Goal: Navigation & Orientation: Find specific page/section

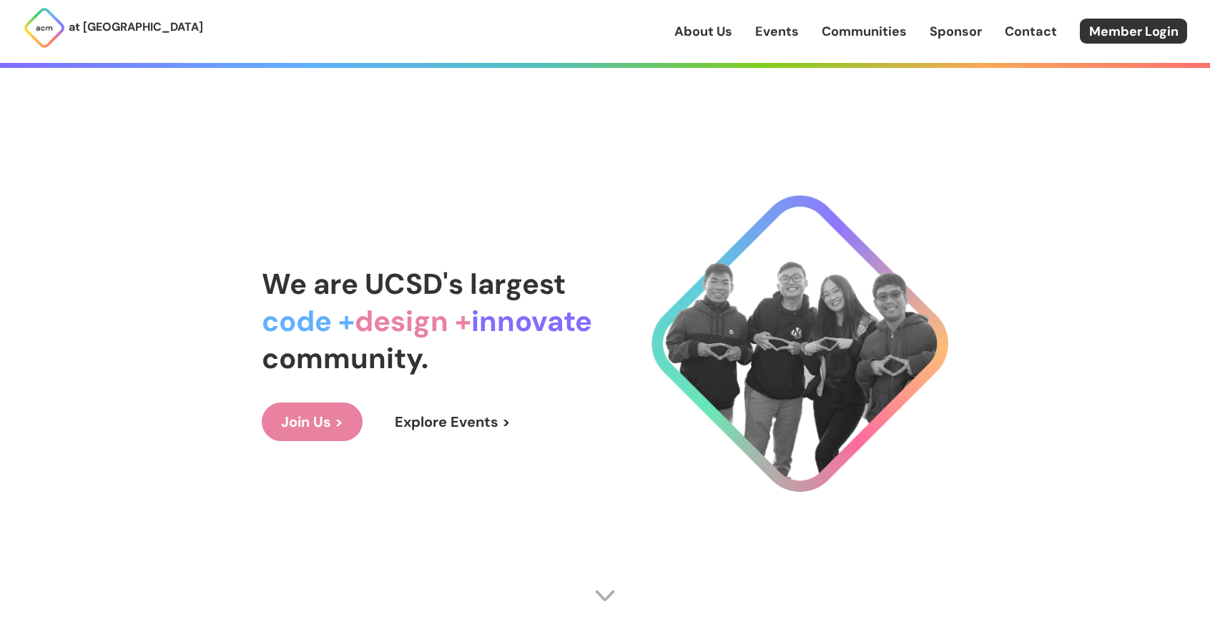
click at [770, 28] on link "Events" at bounding box center [777, 31] width 44 height 19
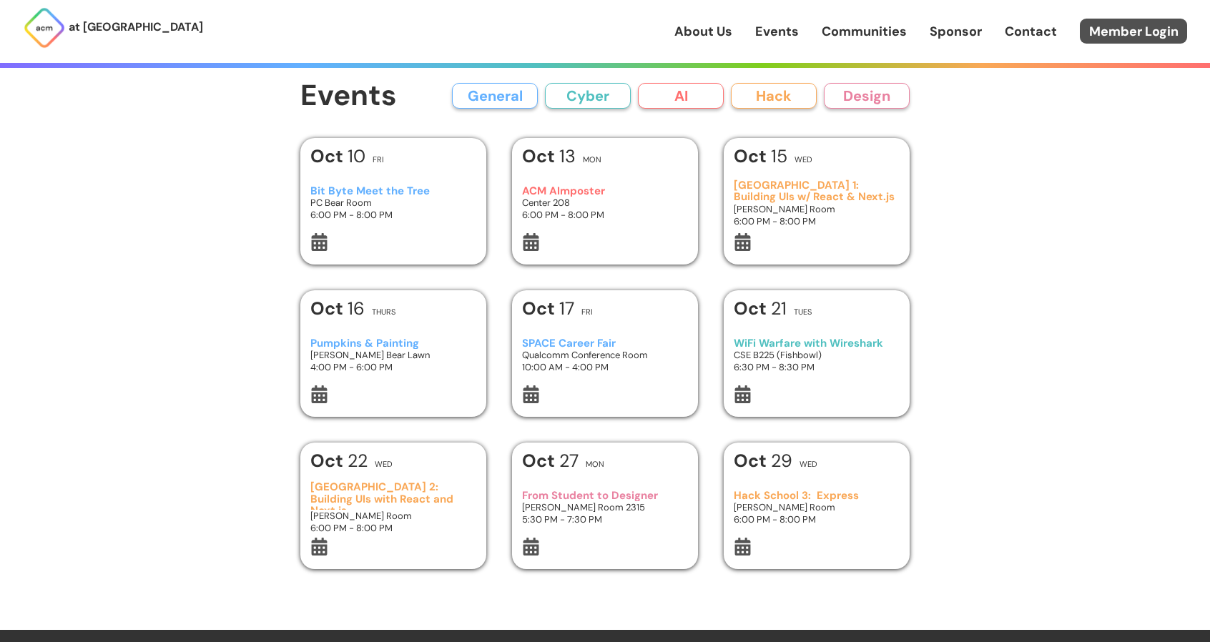
click at [1171, 36] on link "Member Login" at bounding box center [1133, 31] width 107 height 25
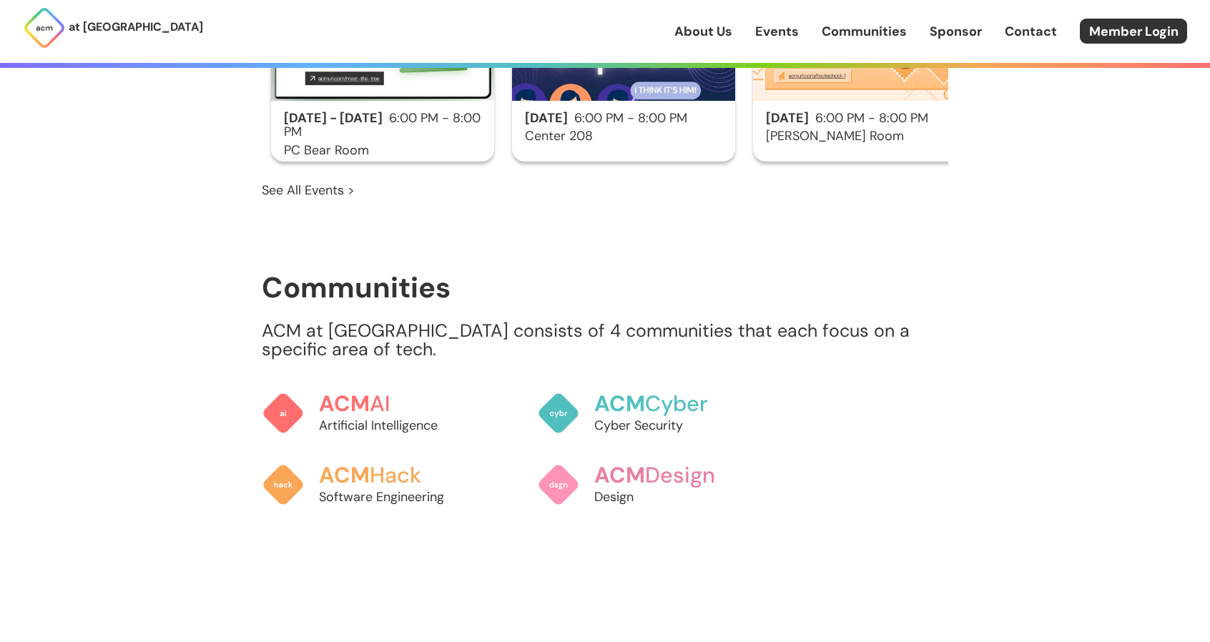
scroll to position [1216, 0]
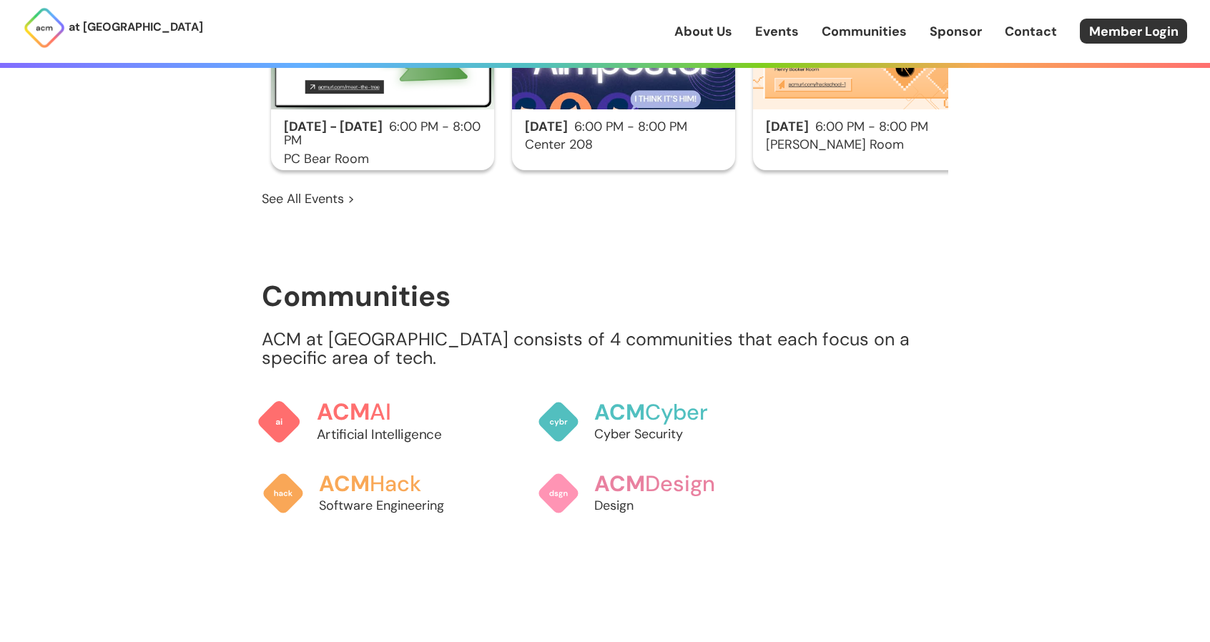
click at [388, 400] on h3 "ACM AI" at bounding box center [396, 412] width 158 height 25
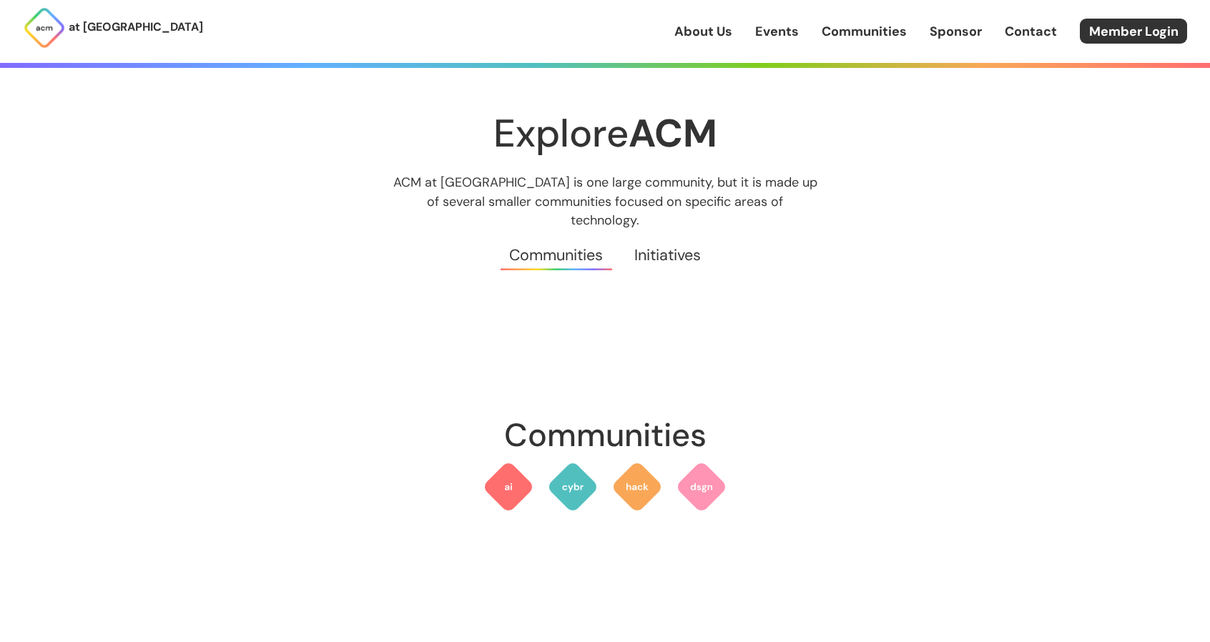
click at [787, 39] on link "Events" at bounding box center [777, 31] width 44 height 19
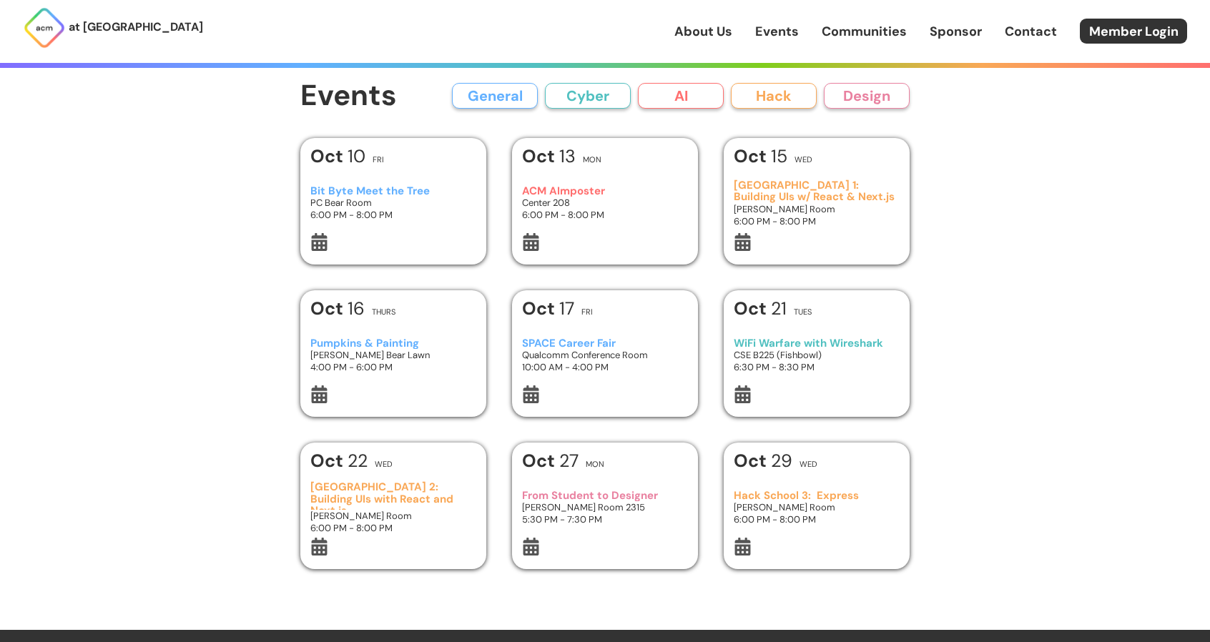
click at [841, 36] on link "Communities" at bounding box center [864, 31] width 85 height 19
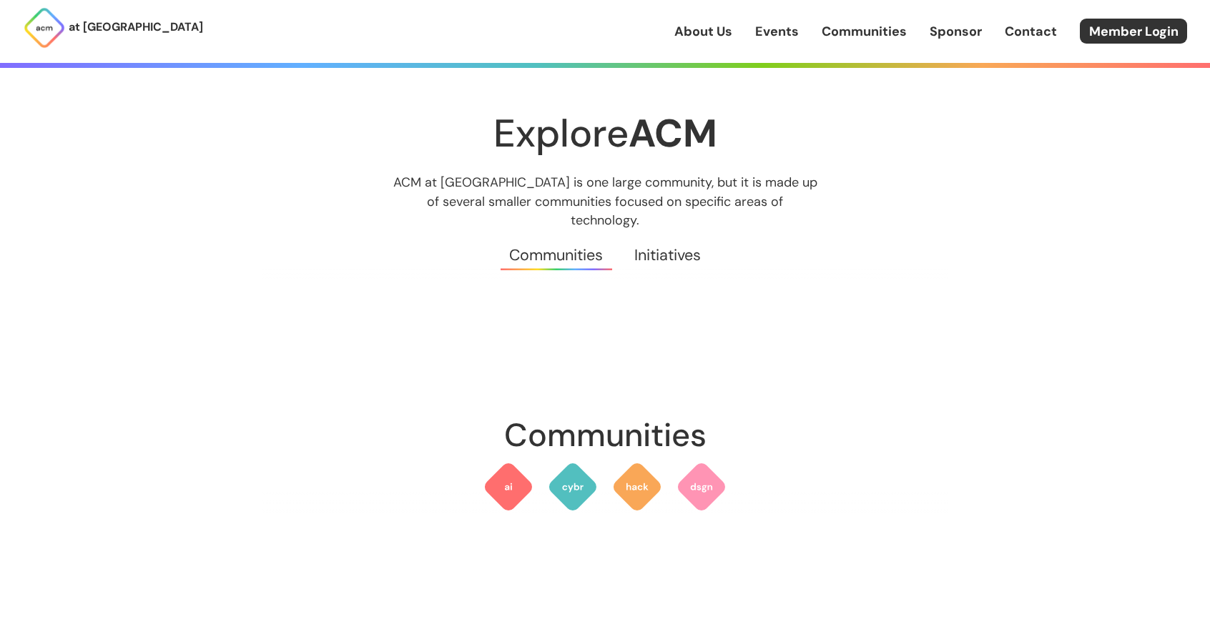
click at [762, 29] on link "Events" at bounding box center [777, 31] width 44 height 19
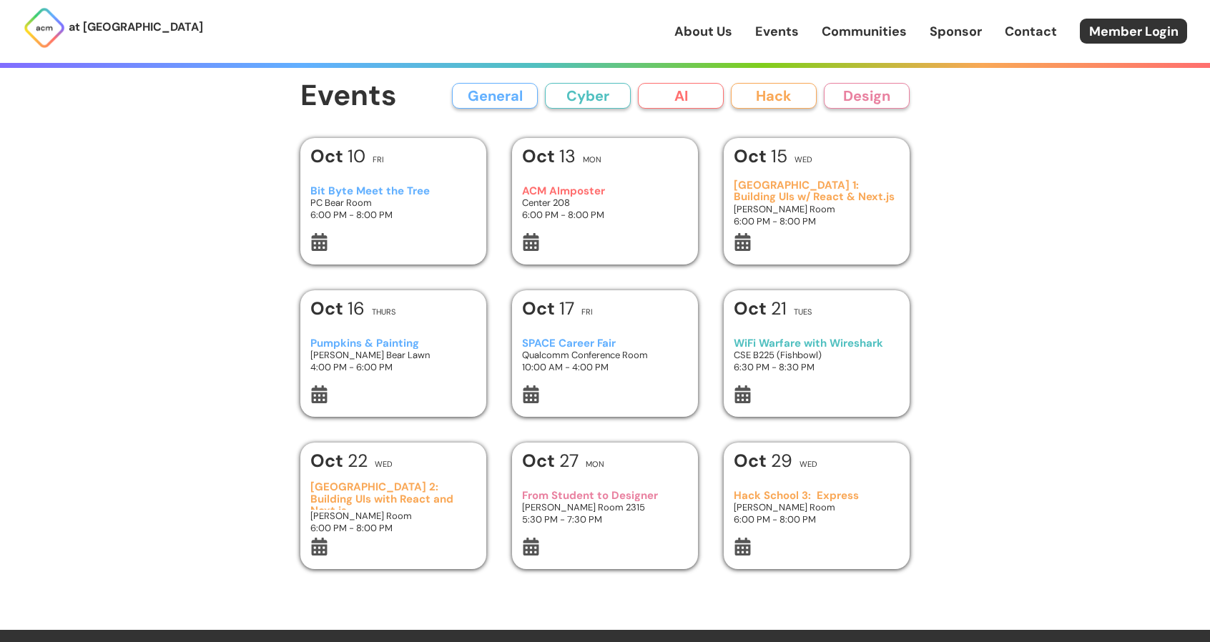
click at [694, 23] on link "About Us" at bounding box center [703, 31] width 58 height 19
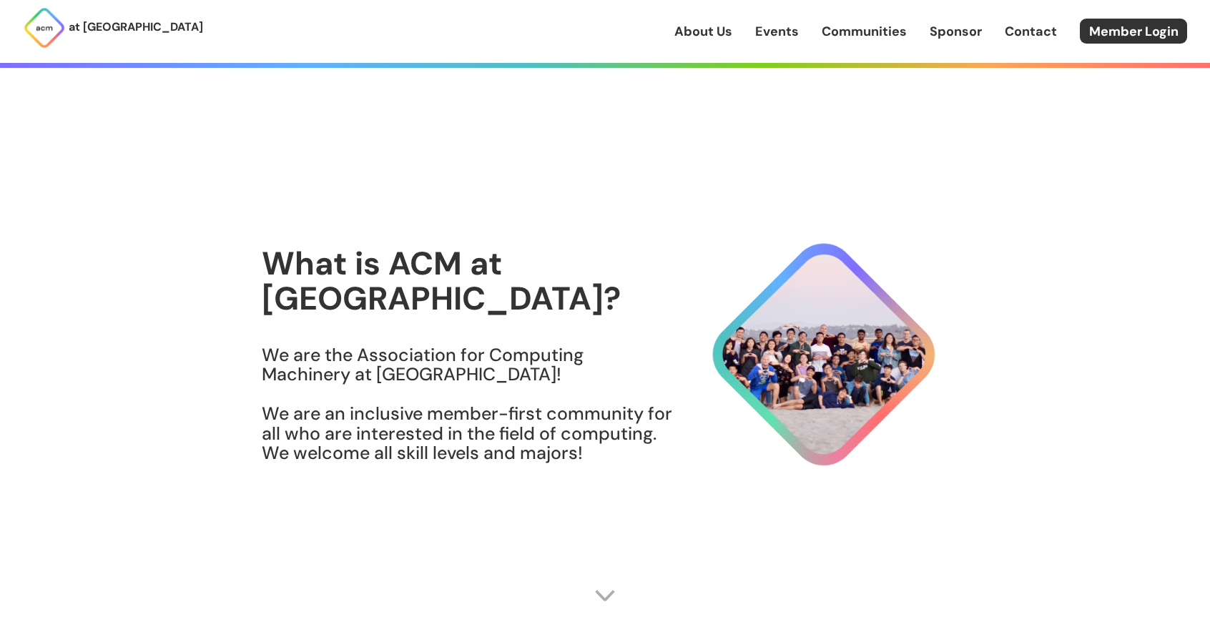
click at [785, 31] on link "Events" at bounding box center [777, 31] width 44 height 19
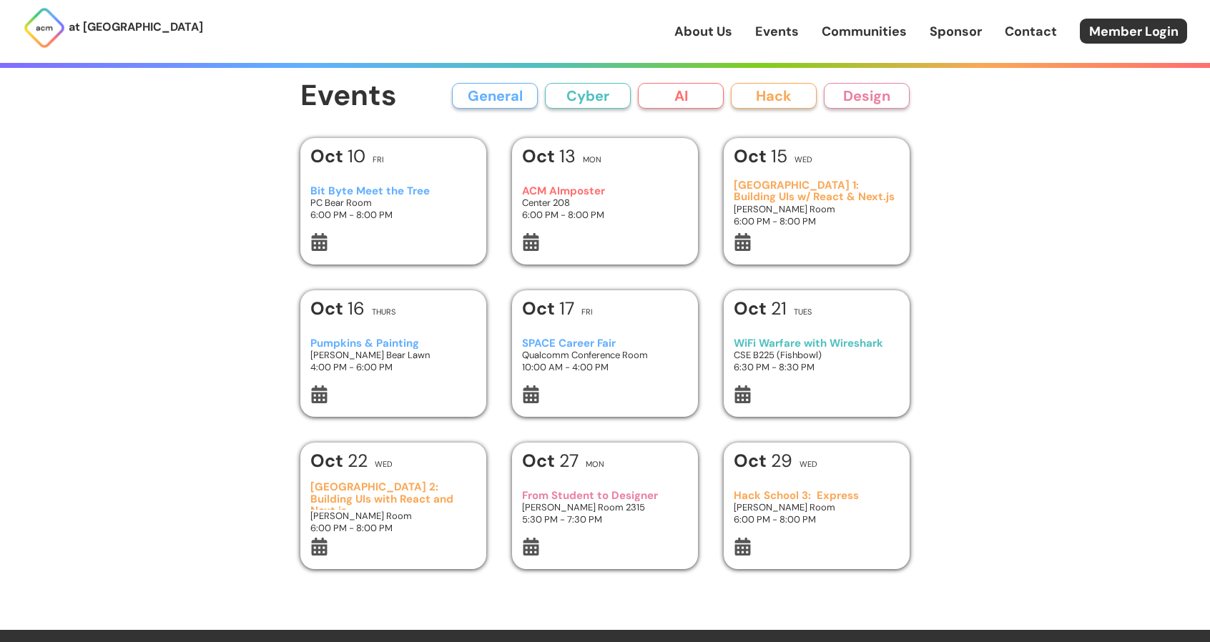
click at [845, 26] on link "Communities" at bounding box center [864, 31] width 85 height 19
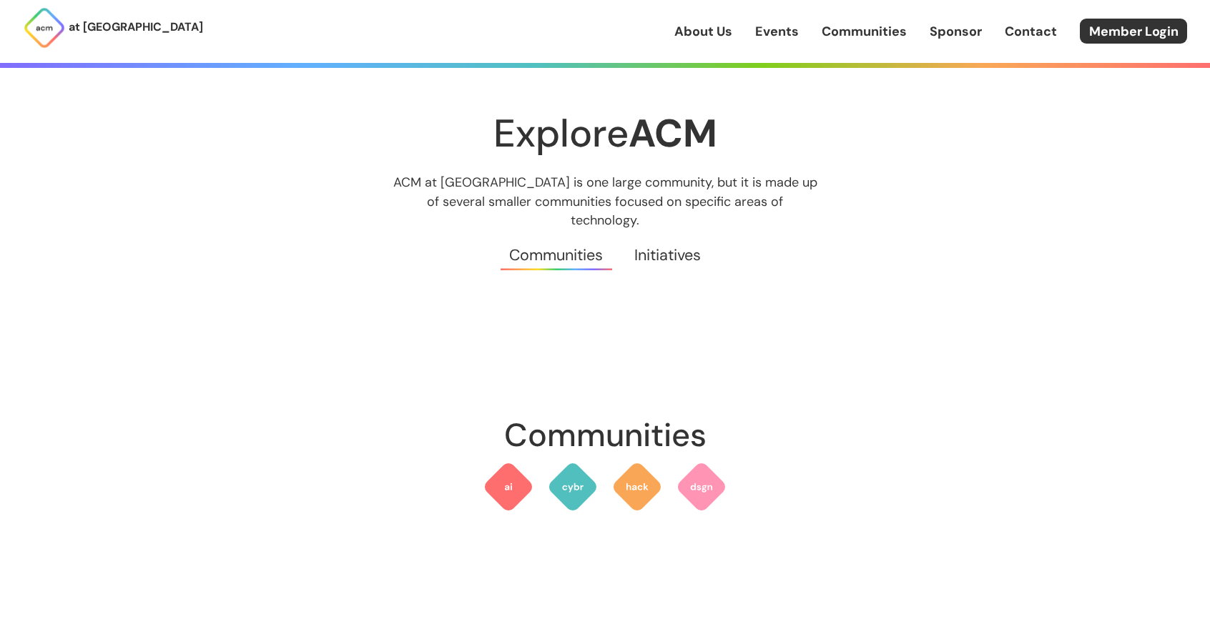
click at [953, 41] on div "About Us Events Communities Sponsor Contact Member Login" at bounding box center [942, 31] width 536 height 25
click at [960, 36] on link "Sponsor" at bounding box center [956, 31] width 52 height 19
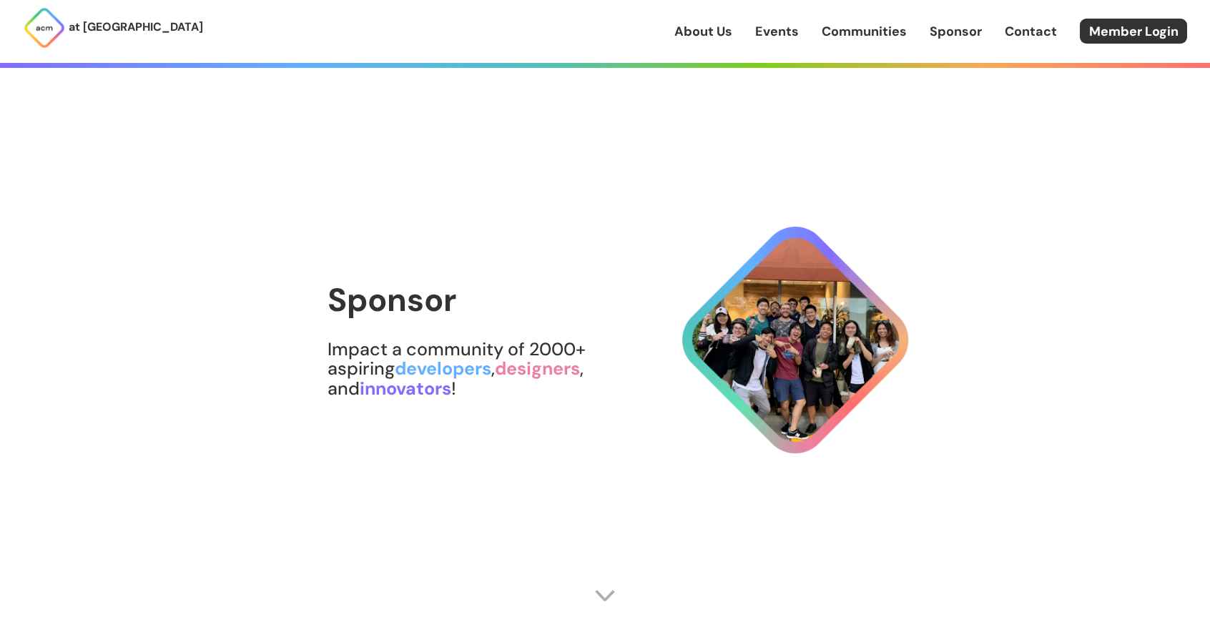
click at [1035, 32] on link "Contact" at bounding box center [1031, 31] width 52 height 19
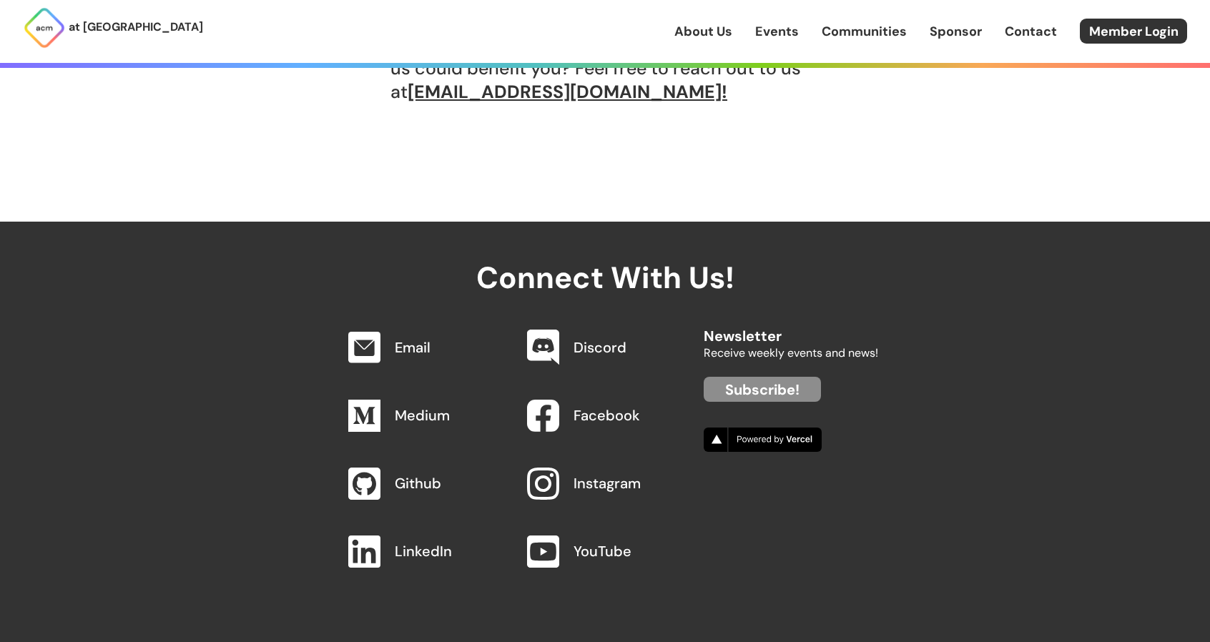
click at [853, 34] on link "Communities" at bounding box center [864, 31] width 85 height 19
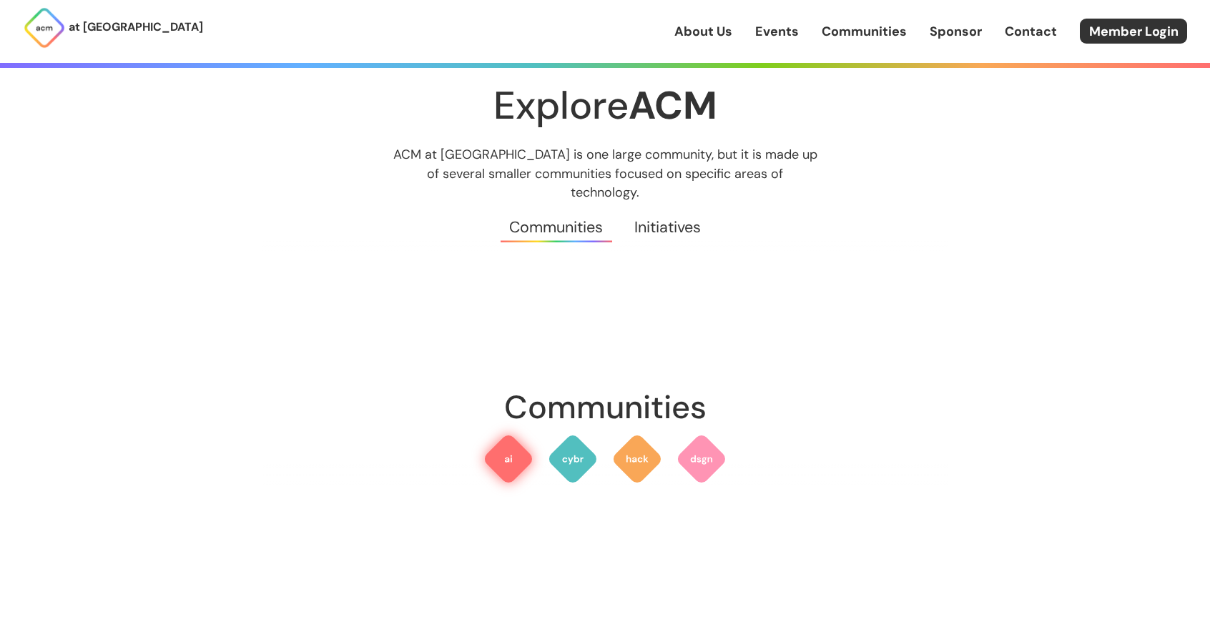
click at [785, 35] on link "Events" at bounding box center [777, 31] width 44 height 19
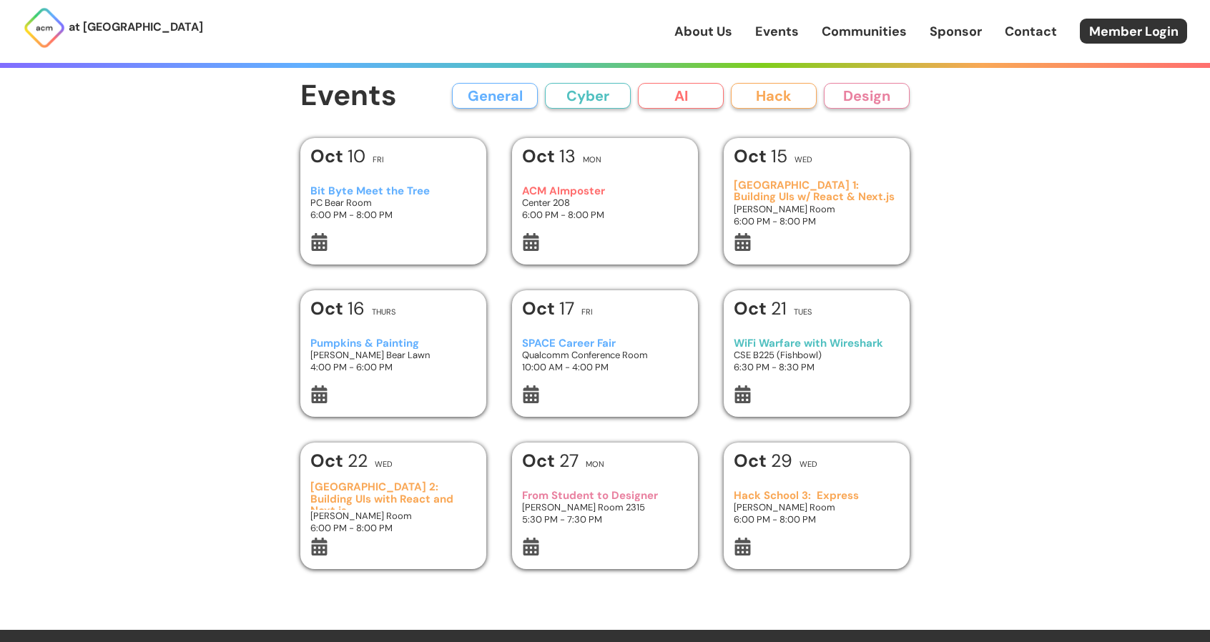
click at [717, 39] on link "About Us" at bounding box center [703, 31] width 58 height 19
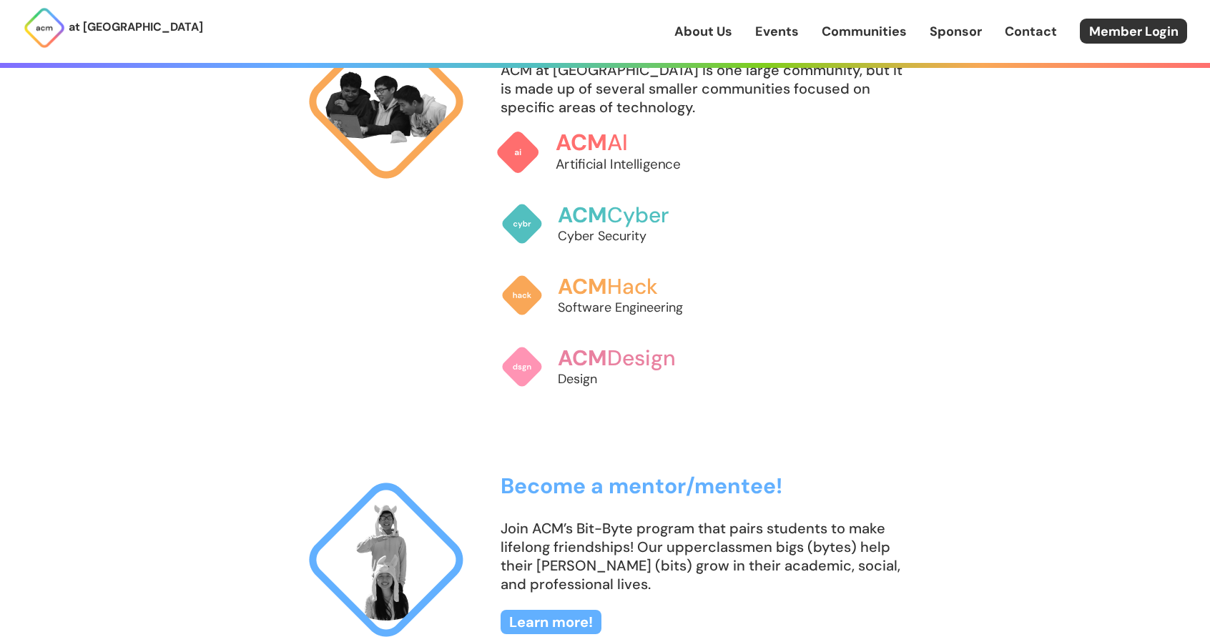
click at [581, 152] on span "ACM" at bounding box center [581, 142] width 51 height 29
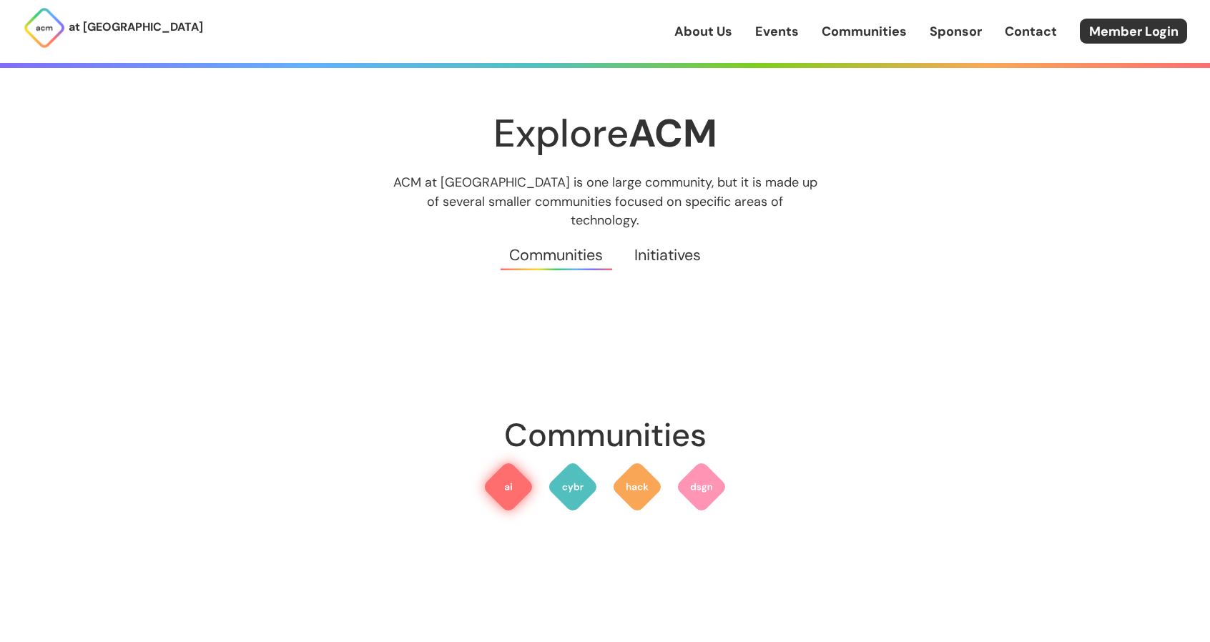
click at [516, 475] on img at bounding box center [508, 486] width 51 height 51
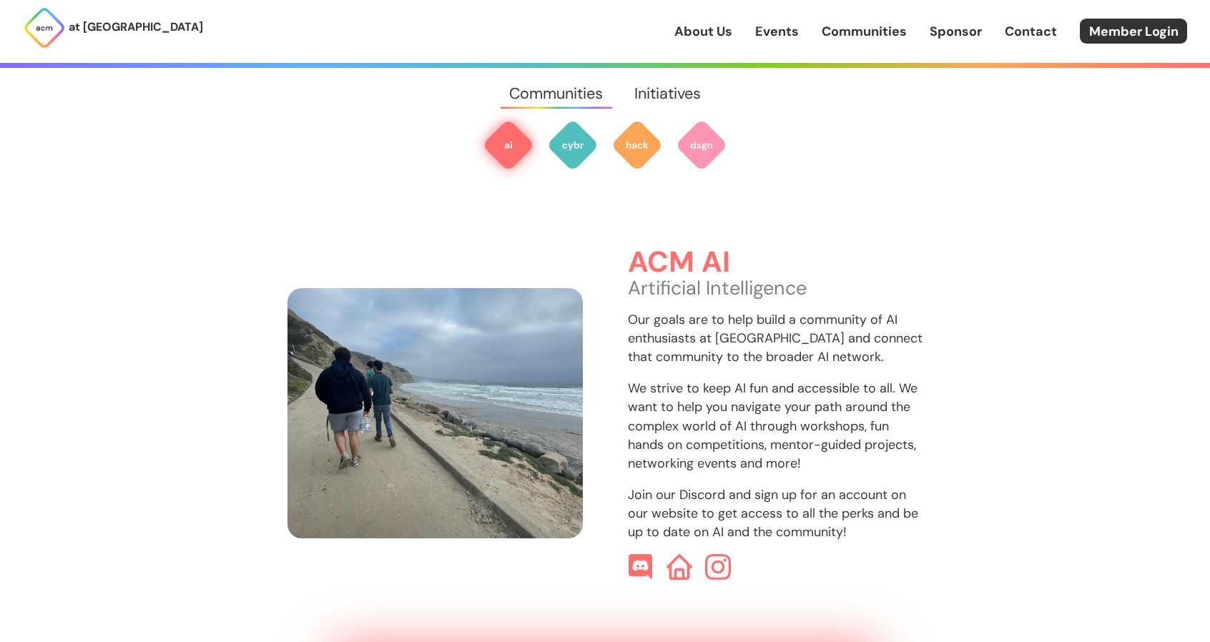
scroll to position [426, 0]
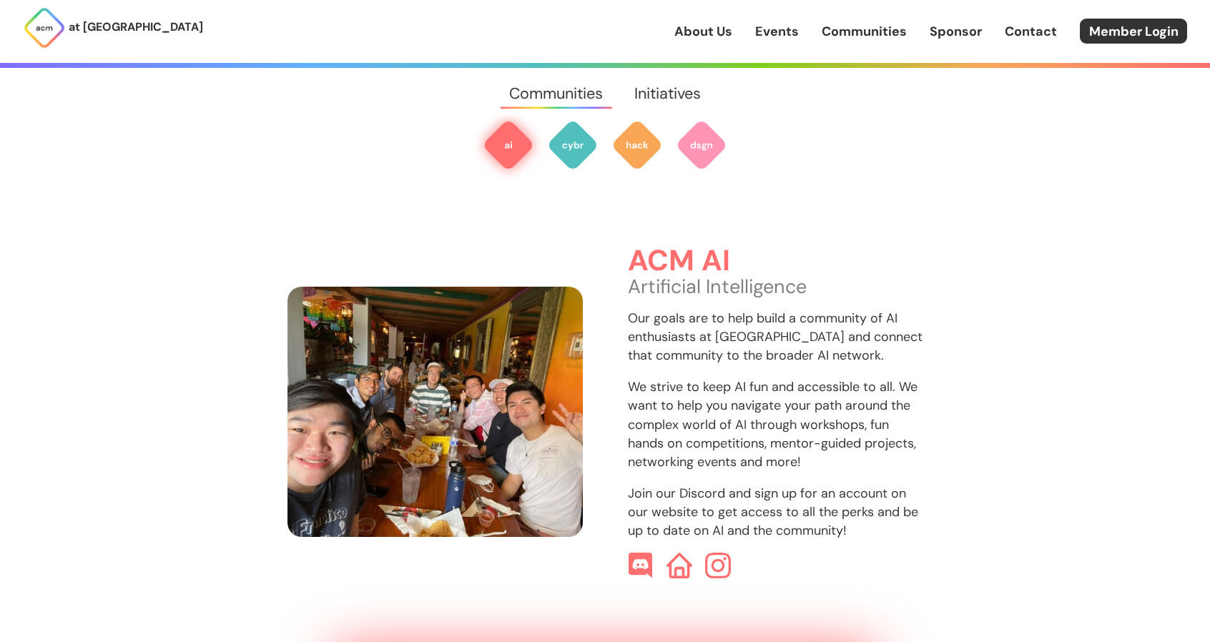
click at [395, 421] on img at bounding box center [435, 412] width 295 height 250
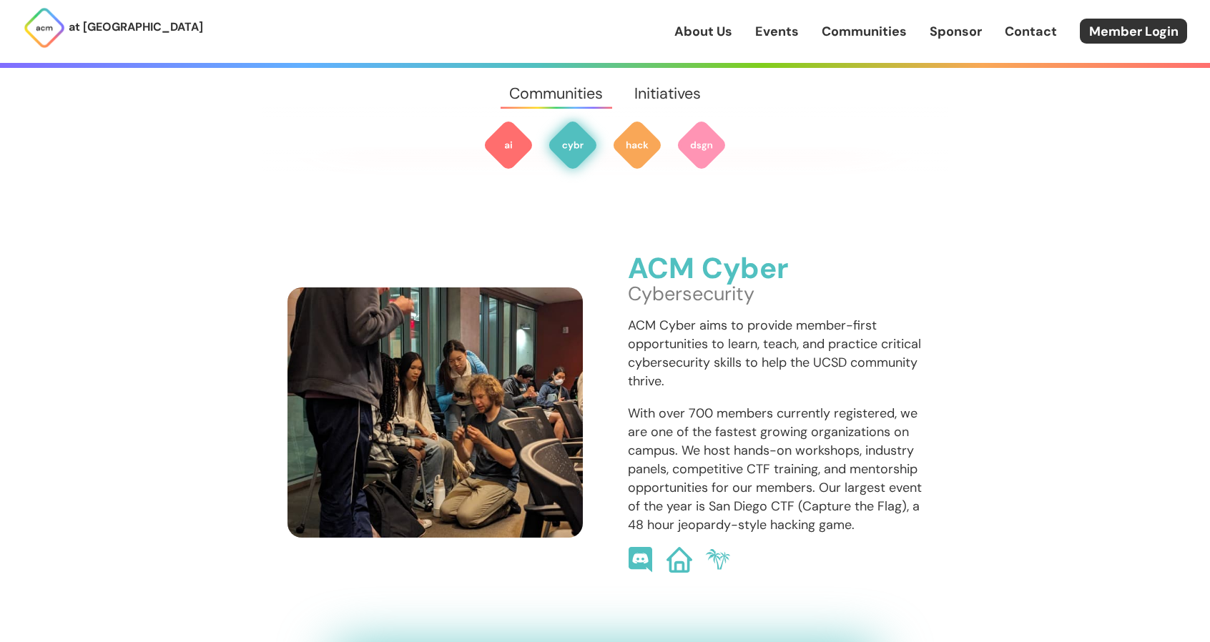
scroll to position [1000, 0]
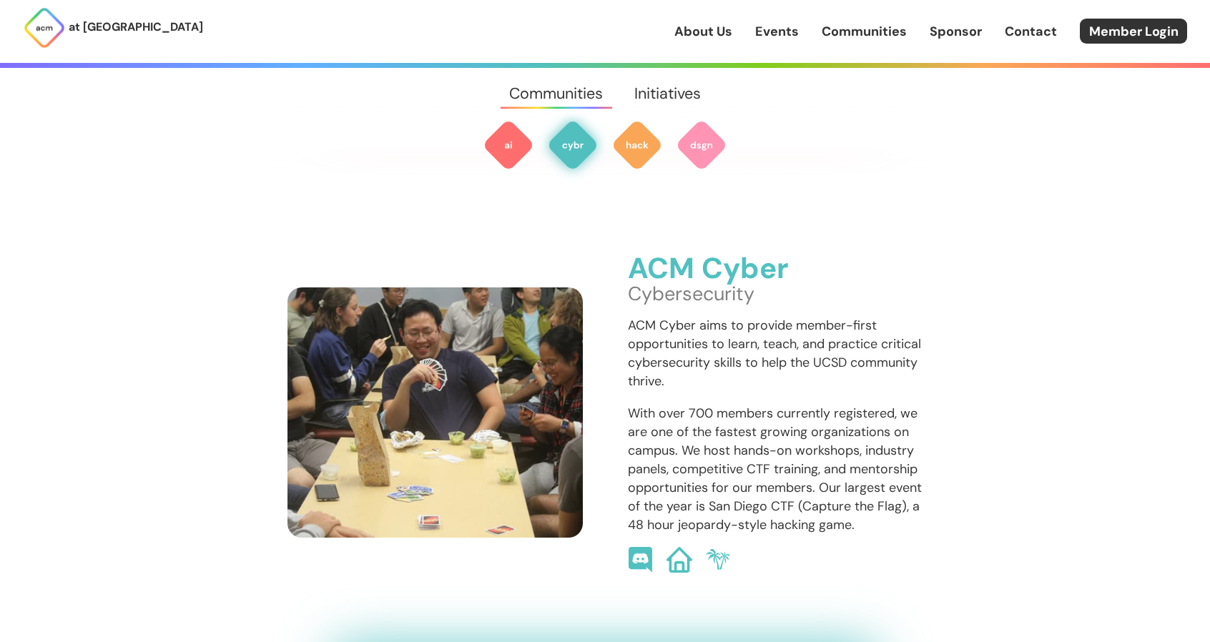
click at [488, 460] on img at bounding box center [435, 413] width 295 height 250
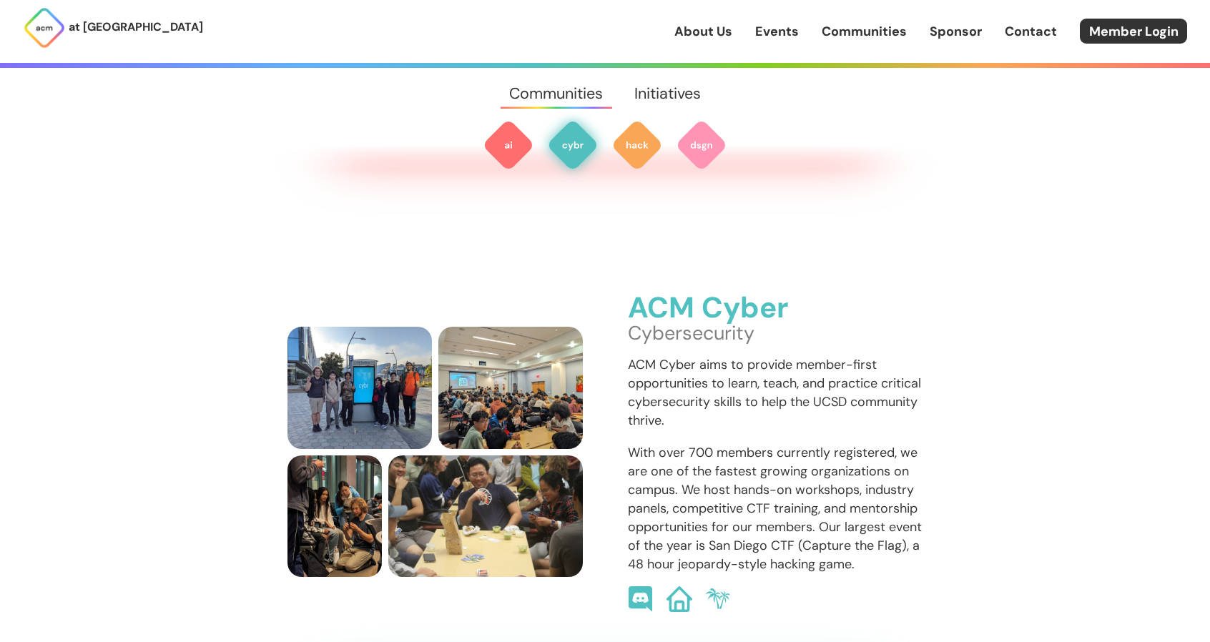
scroll to position [860, 0]
